Goal: Find contact information: Find contact information

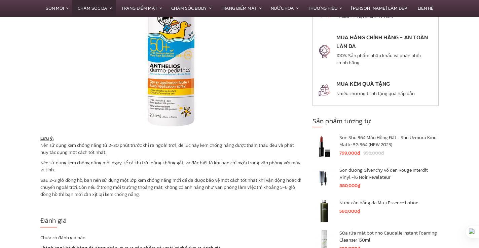
scroll to position [1073, 0]
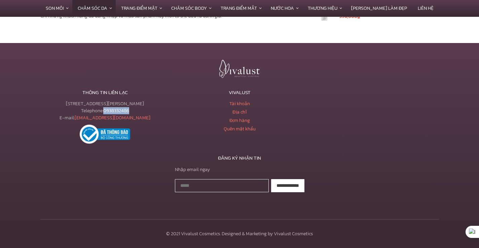
drag, startPoint x: 143, startPoint y: 111, endPoint x: 104, endPoint y: 112, distance: 39.7
click at [103, 112] on div "233 Tôn Đản, Phường 15, Quận 4, TPHCM Telephone: 0938332486 E-mail: vivalustsho…" at bounding box center [104, 110] width 129 height 21
copy link "0938332486"
click at [123, 111] on link "0938332486" at bounding box center [116, 110] width 26 height 7
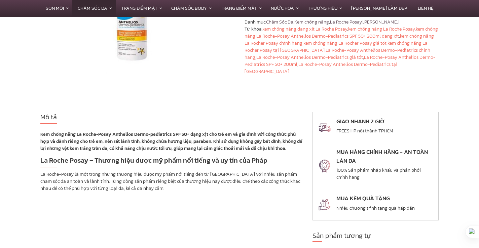
scroll to position [0, 0]
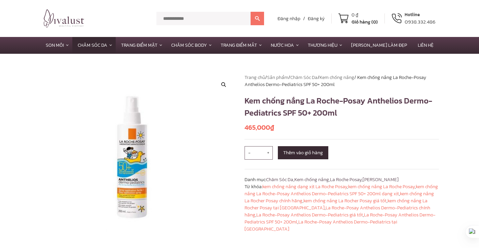
click at [414, 54] on section "🔍 Trang chủ / Sản phẩm / Chăm Sóc Da / Kem chống nắng / Kem chống nắng La Roche…" at bounding box center [239, 162] width 479 height 216
click at [417, 42] on link "Liên hệ" at bounding box center [425, 45] width 27 height 16
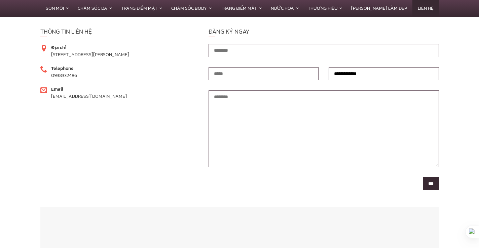
scroll to position [148, 0]
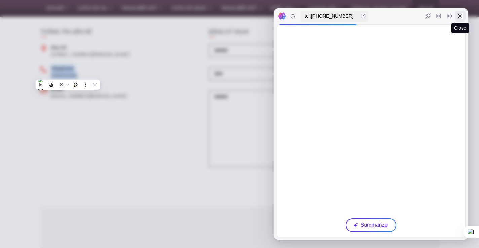
click at [456, 16] on div at bounding box center [459, 16] width 11 height 11
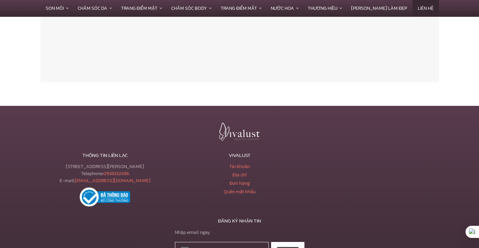
scroll to position [471, 0]
